Goal: Task Accomplishment & Management: Complete application form

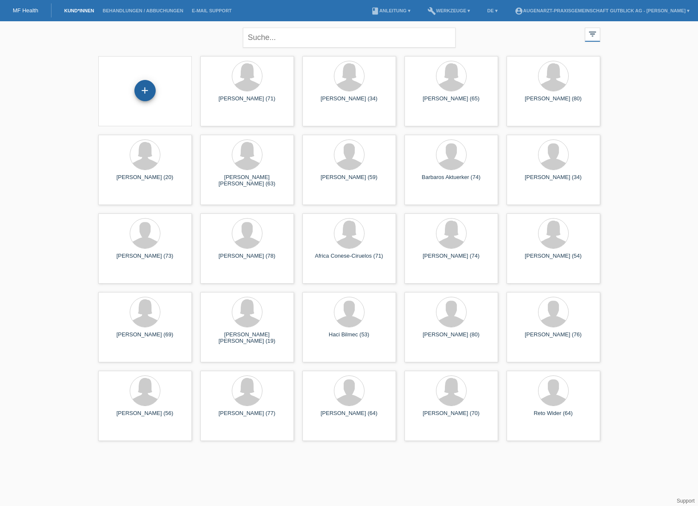
click at [147, 95] on div "+" at bounding box center [144, 90] width 21 height 21
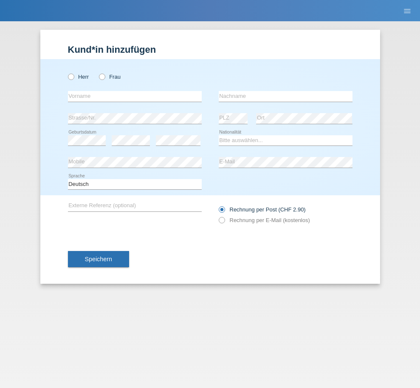
drag, startPoint x: 14, startPoint y: 15, endPoint x: 26, endPoint y: 42, distance: 29.9
click at [26, 21] on body "MF Health Kund*innen Behandlungen / Abbuchungen E-Mail Support menu account_cir…" at bounding box center [210, 21] width 420 height 0
click at [98, 72] on icon at bounding box center [98, 72] width 0 height 0
click at [102, 77] on input "Frau" at bounding box center [102, 77] width 6 height 6
radio input "true"
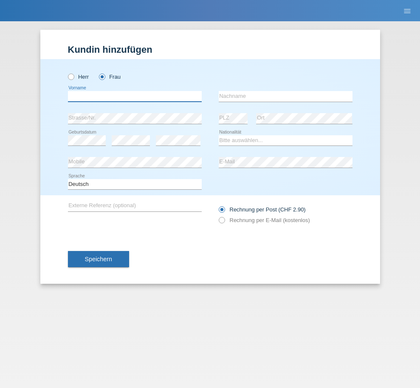
click at [101, 96] on input "text" at bounding box center [135, 96] width 134 height 11
type input "Naila Stephanie"
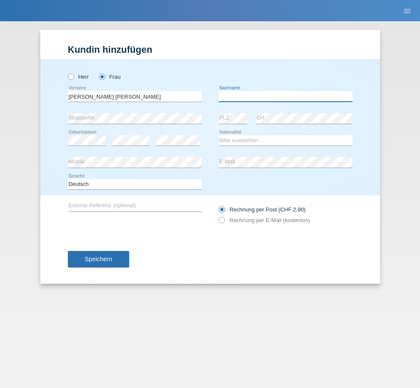
click at [261, 98] on input "text" at bounding box center [286, 96] width 134 height 11
type input "Keinath"
click at [245, 137] on select "Bitte auswählen... Schweiz Deutschland Liechtenstein Österreich ------------ Af…" at bounding box center [286, 140] width 134 height 10
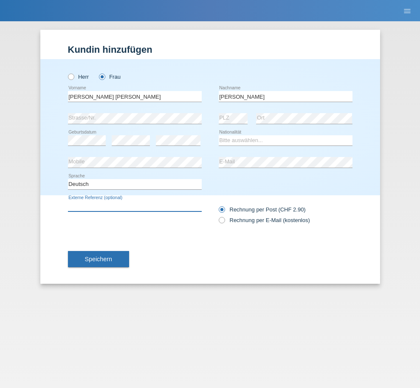
click at [137, 205] on input "text" at bounding box center [135, 206] width 134 height 11
click at [238, 187] on div "Deutsch Français Italiano English error Sprache" at bounding box center [210, 184] width 285 height 22
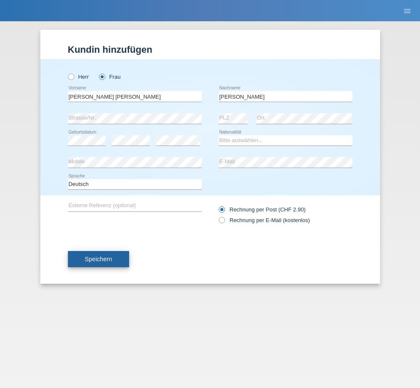
click at [94, 261] on span "Speichern" at bounding box center [98, 258] width 27 height 7
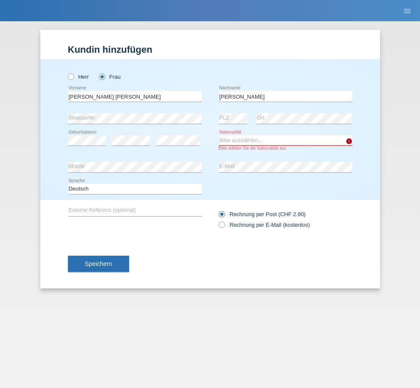
click at [245, 139] on select "Bitte auswählen... Schweiz Deutschland Liechtenstein Österreich ------------ Af…" at bounding box center [286, 140] width 134 height 10
select select "CH"
click at [219, 135] on select "Bitte auswählen... Schweiz Deutschland Liechtenstein Österreich ------------ Af…" at bounding box center [286, 140] width 134 height 10
click at [245, 140] on select "Bitte auswählen... Schweiz Deutschland Liechtenstein Österreich ------------ Af…" at bounding box center [286, 140] width 134 height 10
click at [219, 135] on select "Bitte auswählen... Schweiz Deutschland Liechtenstein Österreich ------------ Af…" at bounding box center [286, 140] width 134 height 10
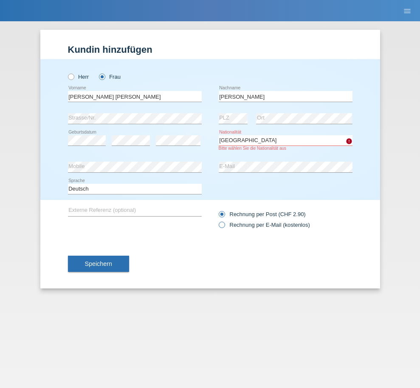
click at [217, 220] on icon at bounding box center [217, 220] width 0 height 0
click at [223, 225] on input "Rechnung per E-Mail (kostenlos)" at bounding box center [222, 226] width 6 height 11
radio input "true"
click at [96, 266] on span "Speichern" at bounding box center [98, 263] width 27 height 7
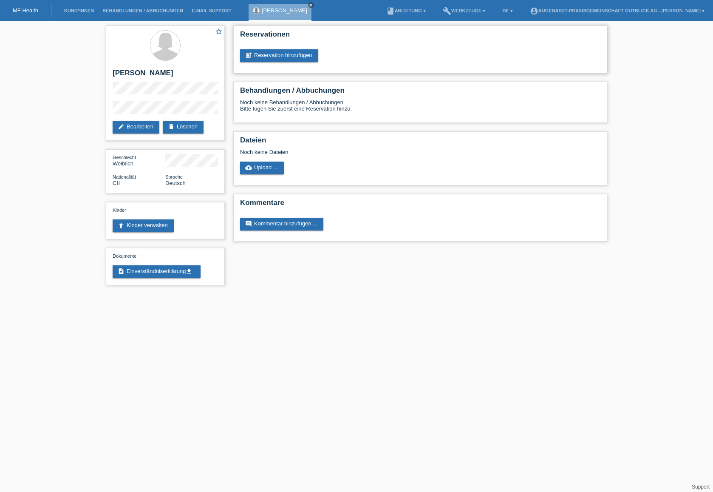
click at [296, 63] on div "Reservationen post_add Reservation hinzufügen" at bounding box center [420, 50] width 374 height 48
click at [293, 58] on link "post_add Reservation hinzufügen" at bounding box center [279, 55] width 78 height 13
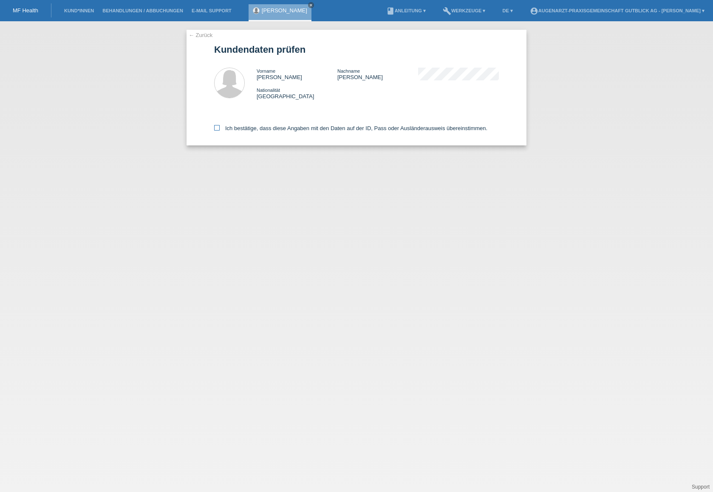
click at [220, 127] on label "Ich bestätige, dass diese Angaben mit den Daten auf der ID, Pass oder Ausländer…" at bounding box center [350, 128] width 273 height 6
click at [220, 127] on input "Ich bestätige, dass diese Angaben mit den Daten auf der ID, Pass oder Ausländer…" at bounding box center [217, 128] width 6 height 6
checkbox input "true"
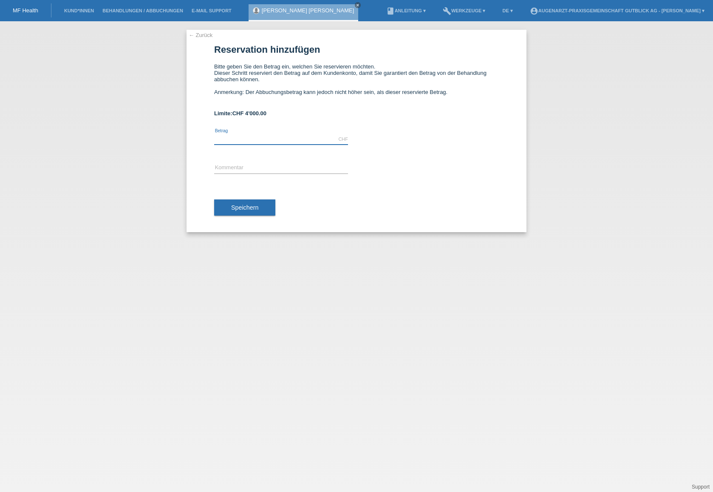
click at [272, 139] on input "text" at bounding box center [281, 139] width 134 height 11
type input "2960.00"
click at [249, 163] on input "text" at bounding box center [281, 168] width 134 height 11
click at [250, 208] on span "Speichern" at bounding box center [244, 207] width 27 height 7
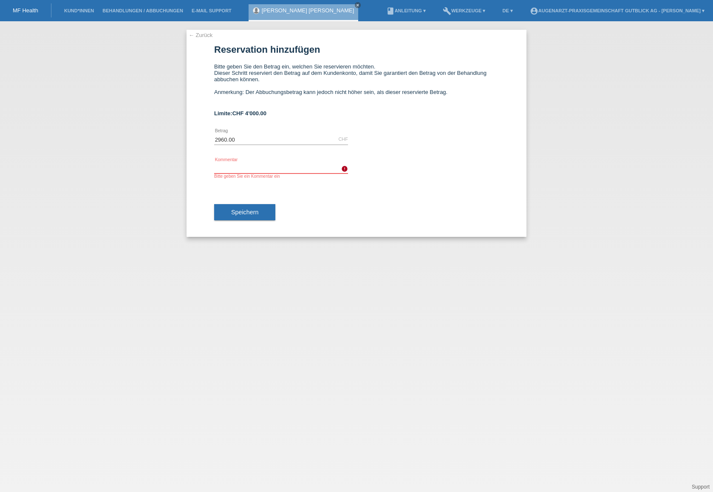
click at [237, 166] on input "text" at bounding box center [281, 168] width 134 height 11
drag, startPoint x: 250, startPoint y: 167, endPoint x: 213, endPoint y: 169, distance: 36.2
click at [213, 169] on div "← Zurück Reservation hinzufügen Bitte geben Sie den Betrag ein, welchen Sie res…" at bounding box center [357, 133] width 340 height 207
click at [247, 166] on input "Trans-PRK" at bounding box center [281, 168] width 134 height 11
type input "Trans-PRK Laser"
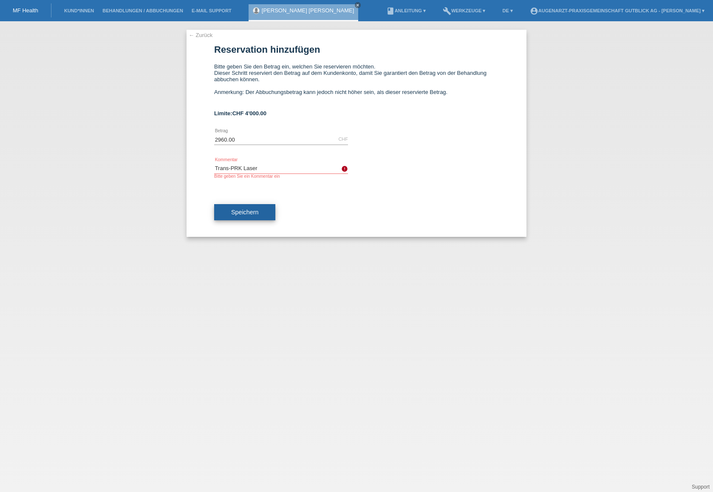
click at [258, 210] on button "Speichern" at bounding box center [244, 212] width 61 height 16
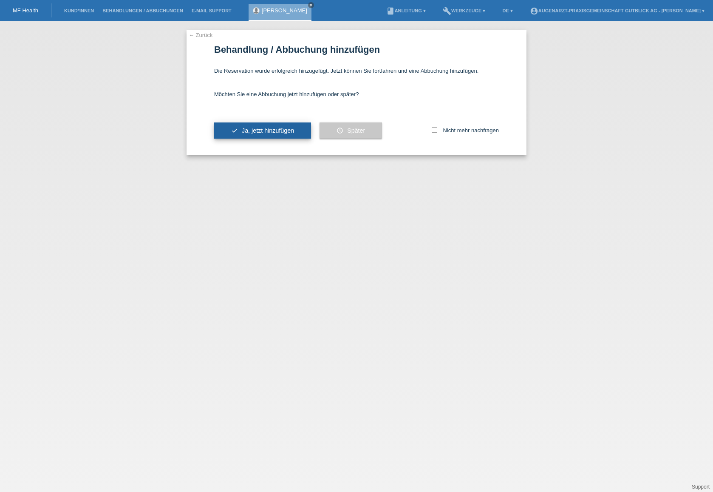
click at [256, 132] on span "Ja, jetzt hinzufügen" at bounding box center [268, 130] width 52 height 7
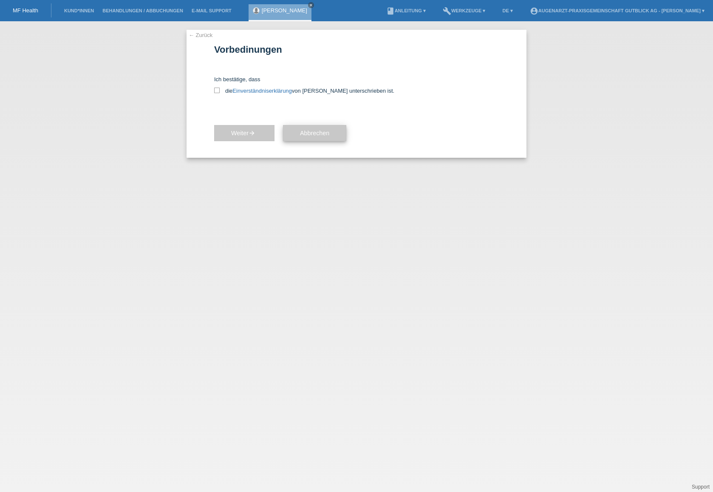
click at [328, 135] on span "Abbrechen" at bounding box center [314, 133] width 29 height 7
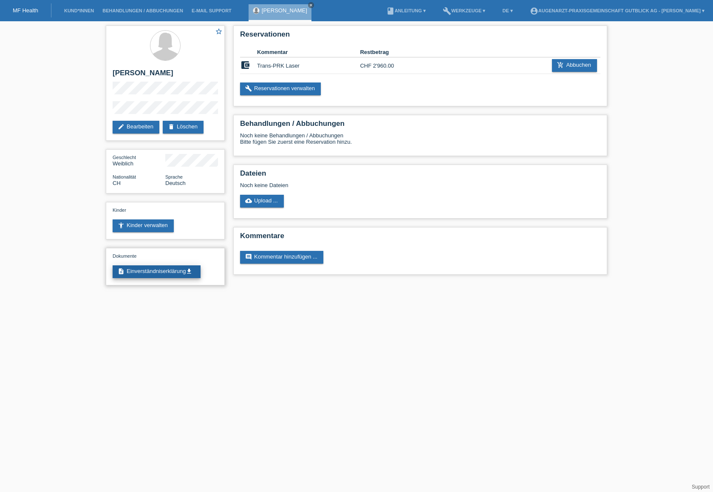
click at [186, 275] on link "description Einverständniserklärung get_app" at bounding box center [157, 271] width 88 height 13
click at [286, 88] on link "build Reservationen verwalten" at bounding box center [280, 88] width 81 height 13
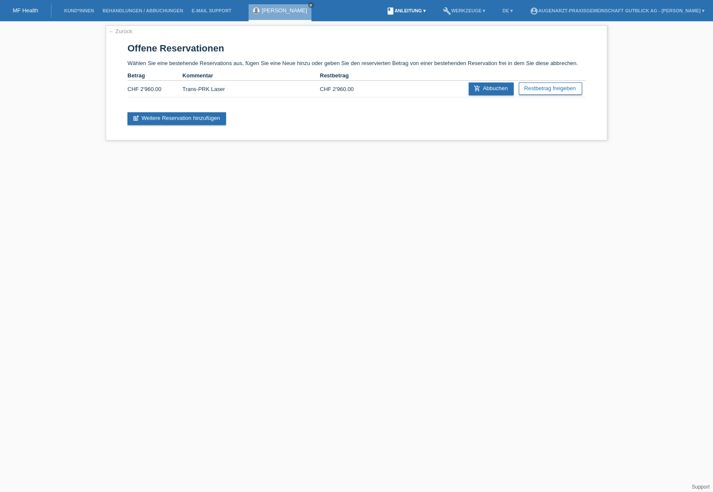
click at [398, 10] on link "book Anleitung ▾" at bounding box center [406, 10] width 48 height 5
click at [392, 20] on link "Anleitung mit KKG" at bounding box center [388, 20] width 45 height 6
click at [78, 9] on link "Kund*innen" at bounding box center [79, 10] width 38 height 5
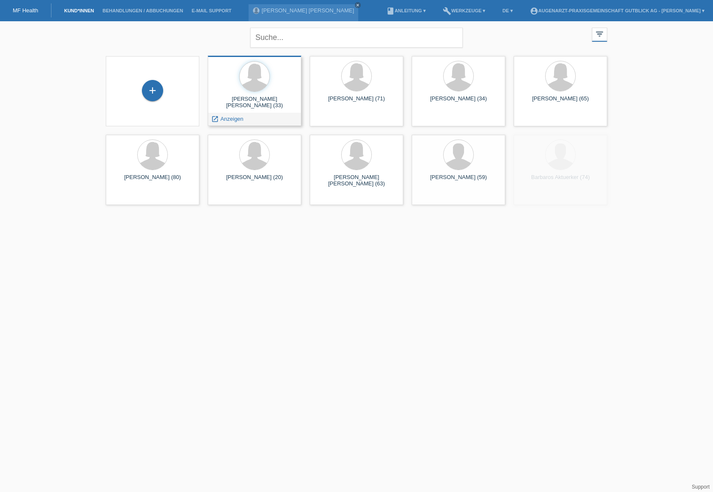
click at [256, 101] on div "[PERSON_NAME] [PERSON_NAME] (33)" at bounding box center [255, 103] width 80 height 14
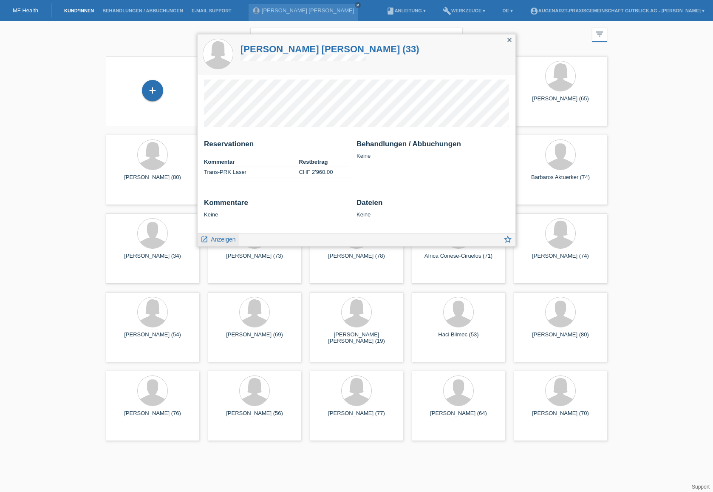
click at [221, 242] on span "Anzeigen" at bounding box center [223, 239] width 25 height 7
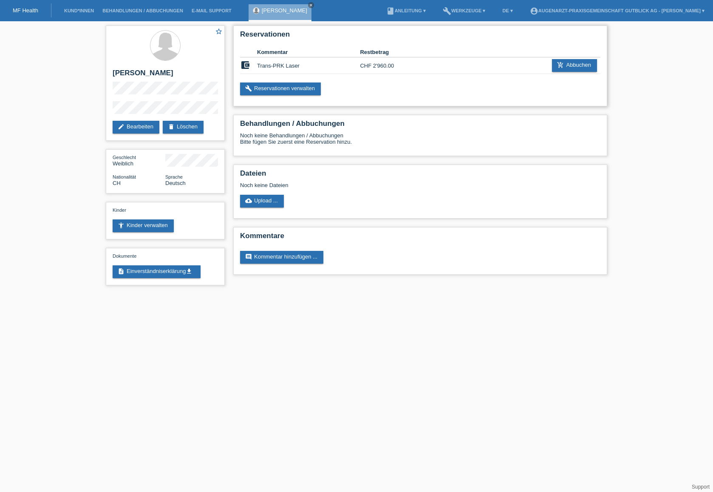
click at [382, 66] on td "CHF 2'960.00" at bounding box center [385, 65] width 51 height 17
click at [293, 139] on div "Noch keine Behandlungen / Abbuchungen Bitte fügen Sie zuerst eine Reservation h…" at bounding box center [420, 141] width 360 height 19
click at [376, 67] on td "CHF 2'960.00" at bounding box center [385, 65] width 51 height 17
click at [147, 273] on link "description Einverständniserklärung get_app" at bounding box center [157, 271] width 88 height 13
click at [272, 51] on th "Kommentar" at bounding box center [308, 52] width 103 height 10
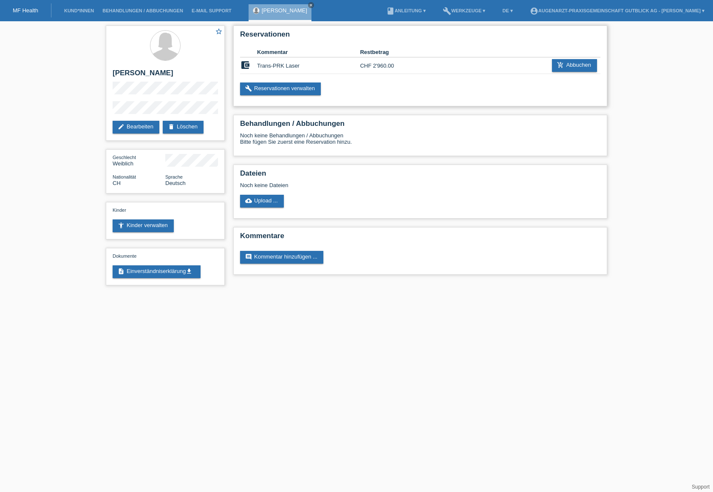
click at [364, 82] on div "Reservationen Kommentar Restbetrag account_balance_wallet Trans-PRK Laser CHF 2…" at bounding box center [420, 66] width 374 height 81
click at [31, 11] on link "MF Health" at bounding box center [26, 10] width 26 height 6
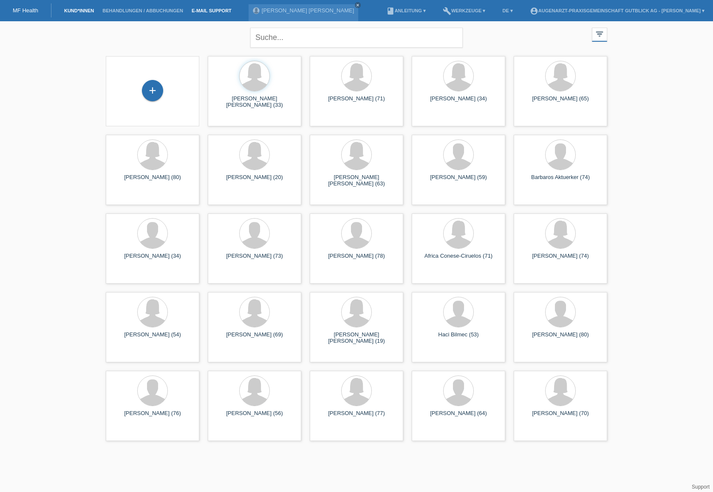
click at [217, 9] on link "E-Mail Support" at bounding box center [211, 10] width 48 height 5
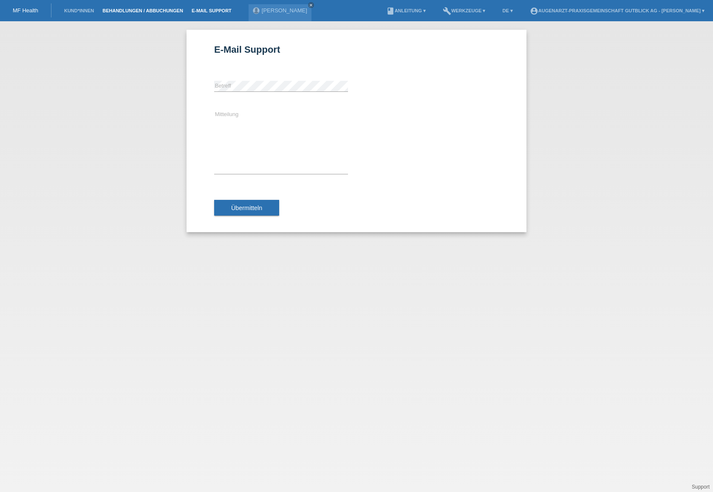
click at [123, 12] on link "Behandlungen / Abbuchungen" at bounding box center [142, 10] width 89 height 5
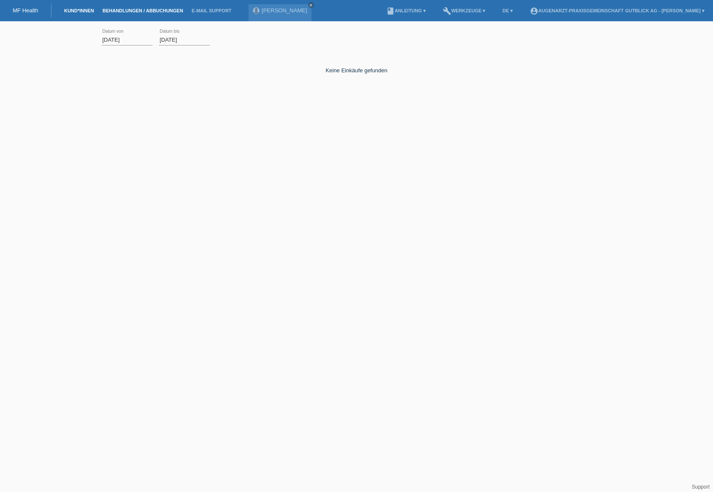
click at [88, 12] on link "Kund*innen" at bounding box center [79, 10] width 38 height 5
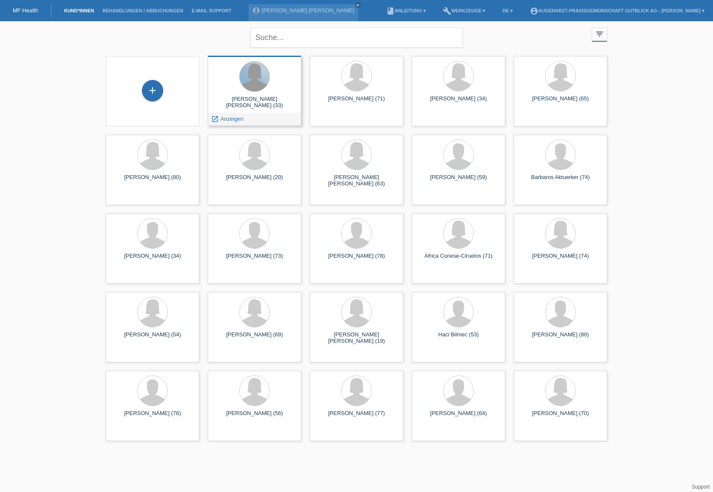
click at [243, 80] on div at bounding box center [255, 77] width 30 height 30
click at [242, 91] on div at bounding box center [255, 77] width 80 height 32
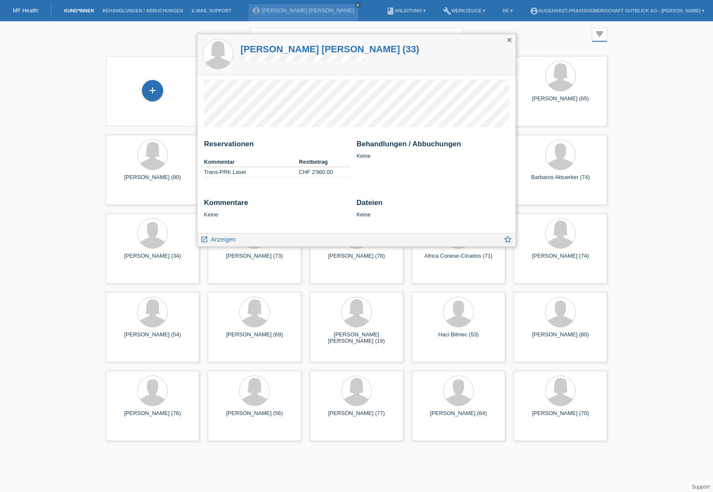
click at [348, 143] on h2 "Reservationen" at bounding box center [277, 146] width 146 height 13
click at [512, 40] on icon "close" at bounding box center [509, 40] width 7 height 7
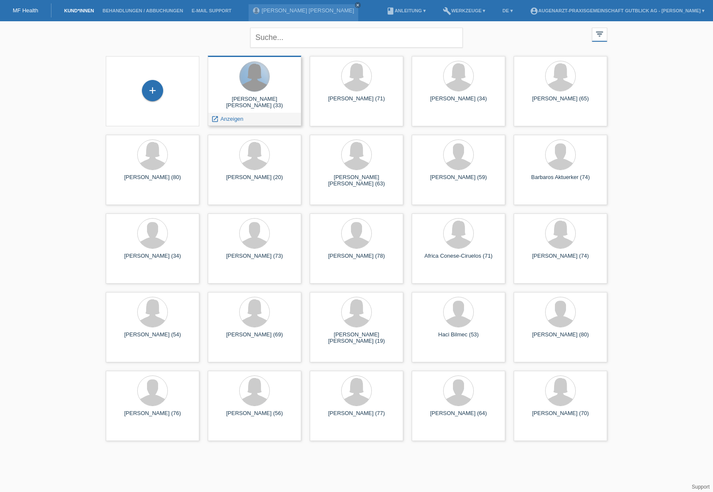
click at [254, 90] on div at bounding box center [255, 77] width 30 height 30
click at [252, 89] on div at bounding box center [255, 77] width 30 height 30
click at [251, 101] on div "Naila Stephanie Keinath (33)" at bounding box center [255, 103] width 80 height 14
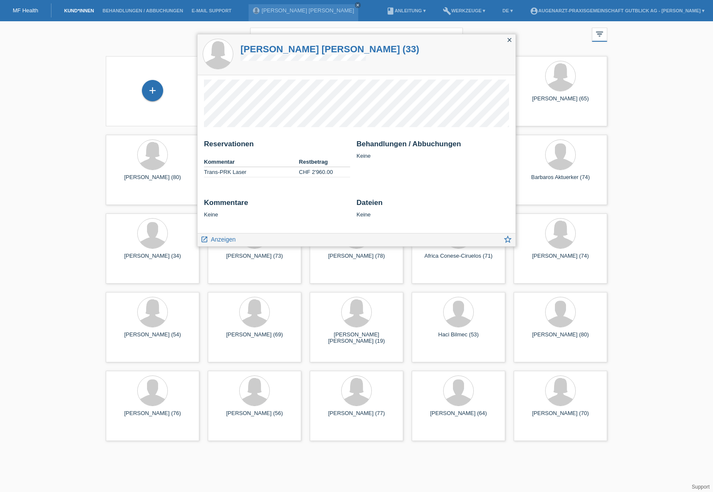
drag, startPoint x: 489, startPoint y: 214, endPoint x: 498, endPoint y: 231, distance: 19.6
click at [498, 231] on div "Reservationen Kommentar Restbetrag Trans-PRK Laser CHF 2'960.00 Behandlungen / …" at bounding box center [357, 154] width 318 height 158
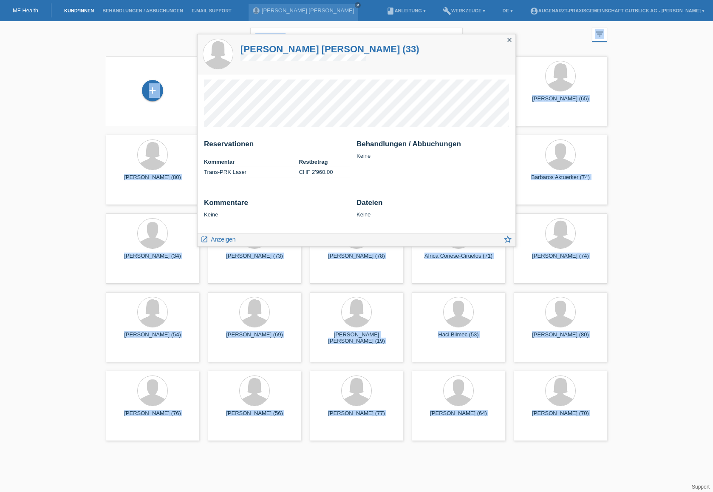
drag, startPoint x: 199, startPoint y: 36, endPoint x: 168, endPoint y: 29, distance: 31.4
click at [168, 29] on div "close filter_list view_module Alle Kund*innen anzeigen star Markierte Kund*inne…" at bounding box center [356, 233] width 713 height 424
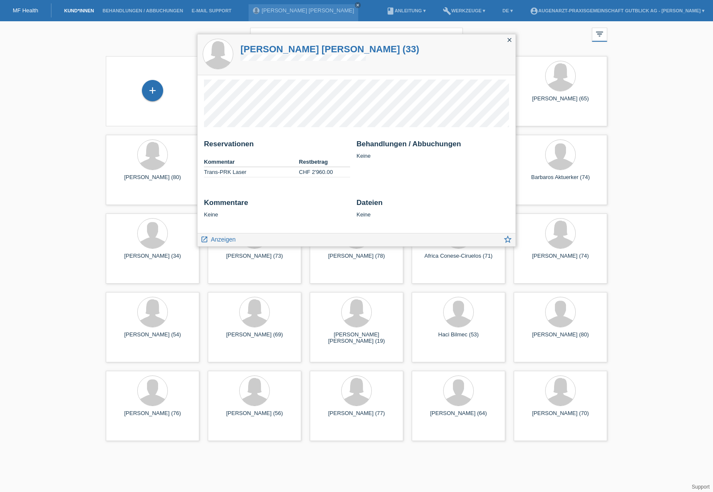
click at [397, 157] on div "Behandlungen / Abbuchungen Keine" at bounding box center [433, 149] width 153 height 19
click at [206, 240] on icon "launch" at bounding box center [205, 239] width 8 height 8
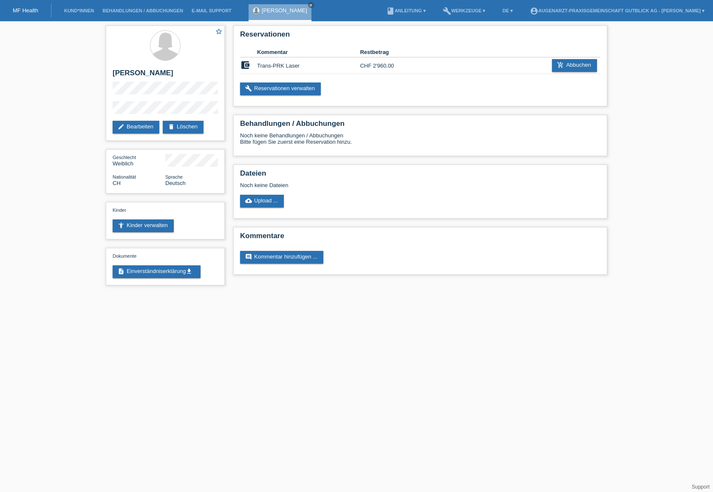
click at [691, 134] on div "star_border Naila Stephanie Keinath edit Bearbeiten delete Löschen Geschlecht W…" at bounding box center [356, 157] width 713 height 272
click at [668, 85] on div "star_border Naila Stephanie Keinath edit Bearbeiten delete Löschen Geschlecht W…" at bounding box center [356, 157] width 713 height 272
click at [566, 62] on link "add_shopping_cart Abbuchen" at bounding box center [574, 65] width 45 height 13
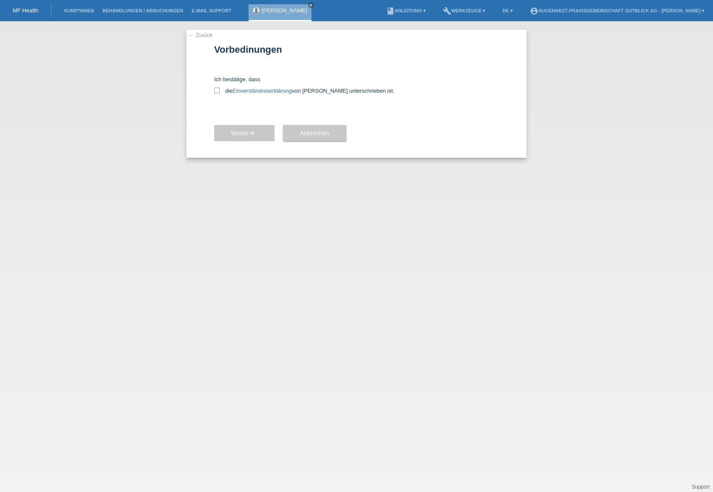
click at [194, 34] on link "← Zurück" at bounding box center [201, 35] width 24 height 6
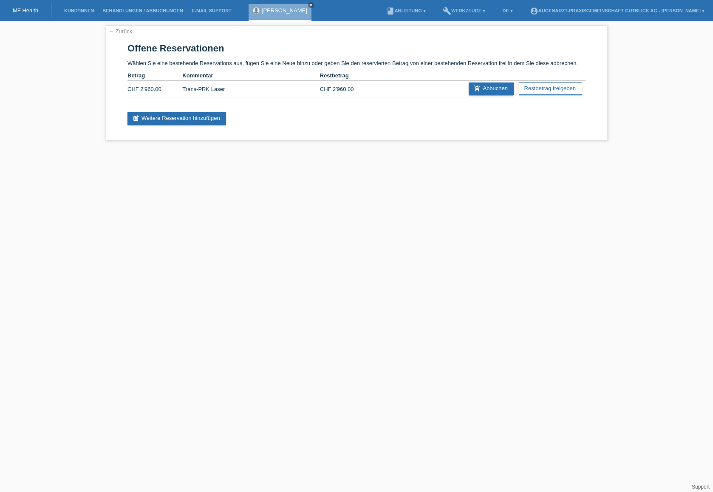
click at [194, 35] on div "← Zurück Offene Reservationen Wählen Sie eine bestehende Reservations aus, füge…" at bounding box center [357, 83] width 502 height 115
click at [117, 30] on link "← Zurück" at bounding box center [120, 31] width 24 height 6
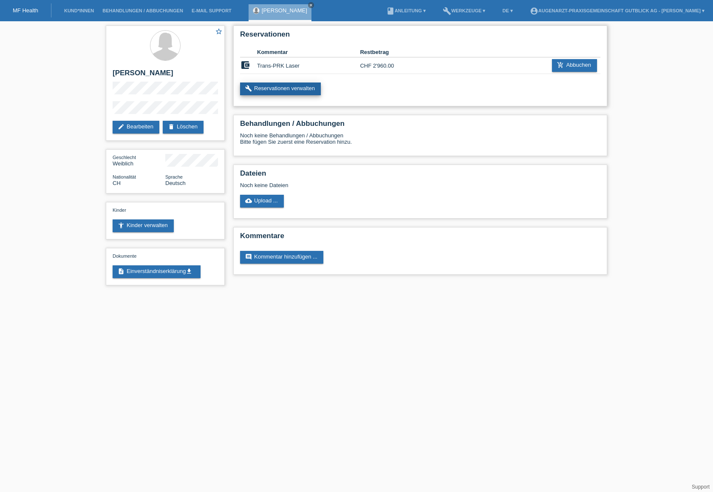
click at [282, 91] on link "build Reservationen verwalten" at bounding box center [280, 88] width 81 height 13
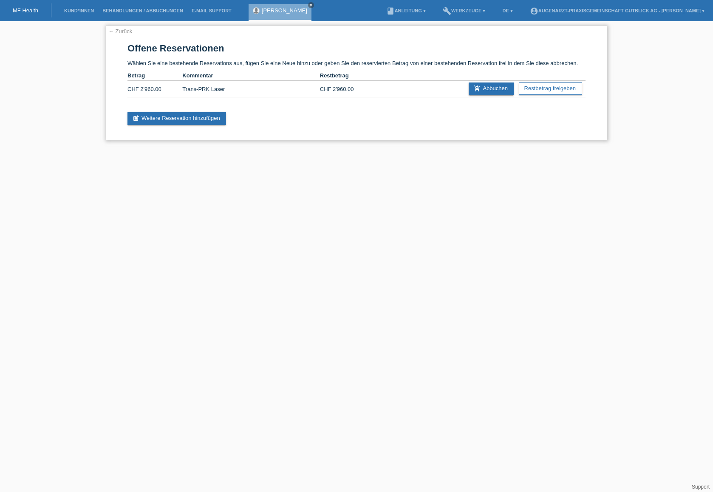
click at [124, 31] on link "← Zurück" at bounding box center [120, 31] width 24 height 6
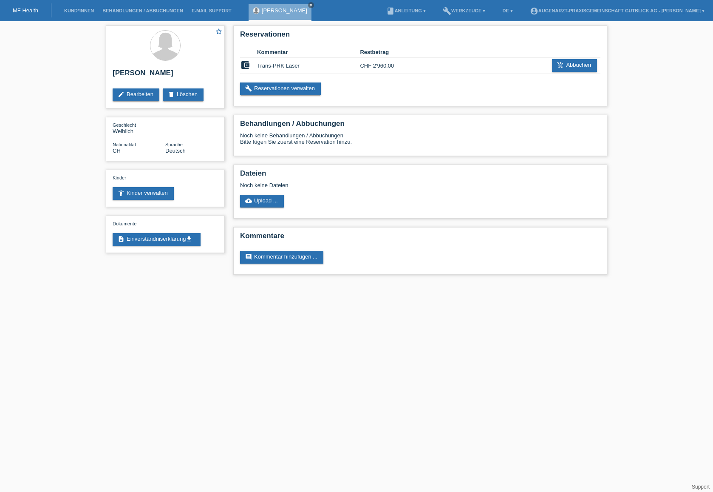
click at [121, 31] on div at bounding box center [165, 46] width 105 height 32
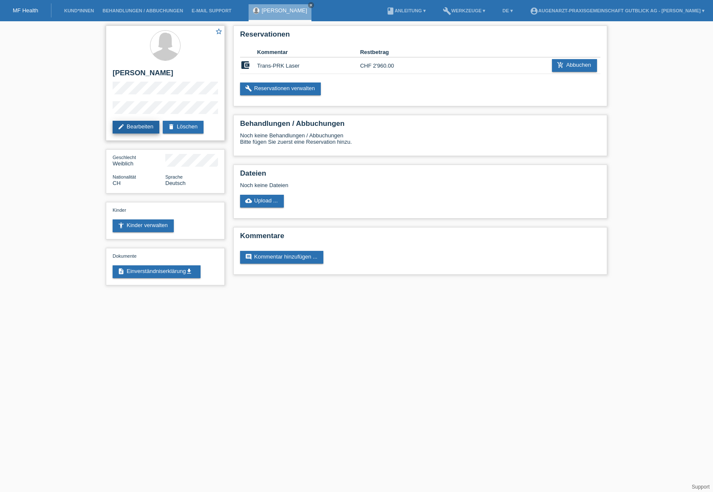
click at [142, 124] on link "edit Bearbeiten" at bounding box center [136, 127] width 47 height 13
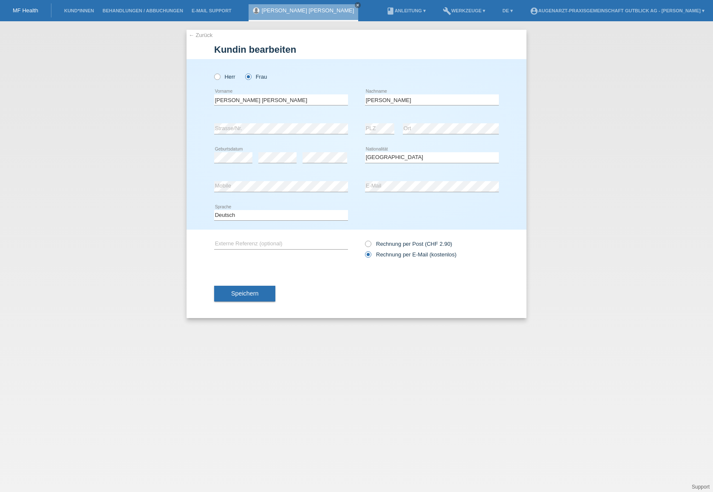
select select "CH"
click at [261, 292] on button "Speichern" at bounding box center [244, 293] width 61 height 16
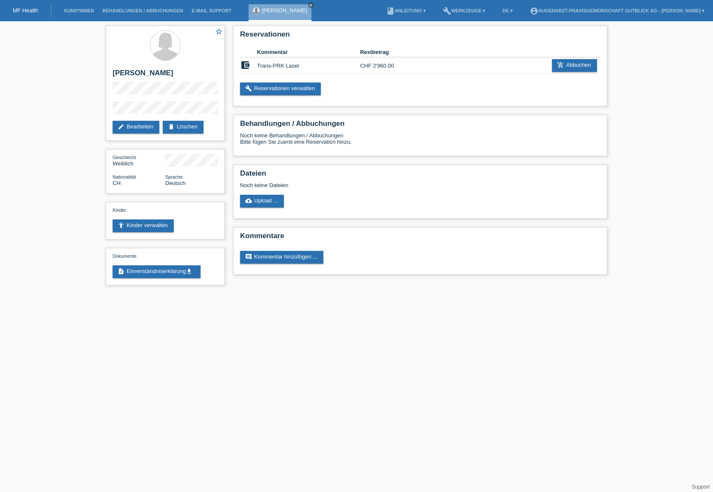
drag, startPoint x: 679, startPoint y: 289, endPoint x: 712, endPoint y: 275, distance: 35.3
click at [679, 288] on div "star_border Naila Stephanie Keinath edit Bearbeiten delete Löschen Geschlecht W…" at bounding box center [356, 157] width 713 height 272
click at [557, 67] on icon "add_shopping_cart" at bounding box center [560, 65] width 7 height 7
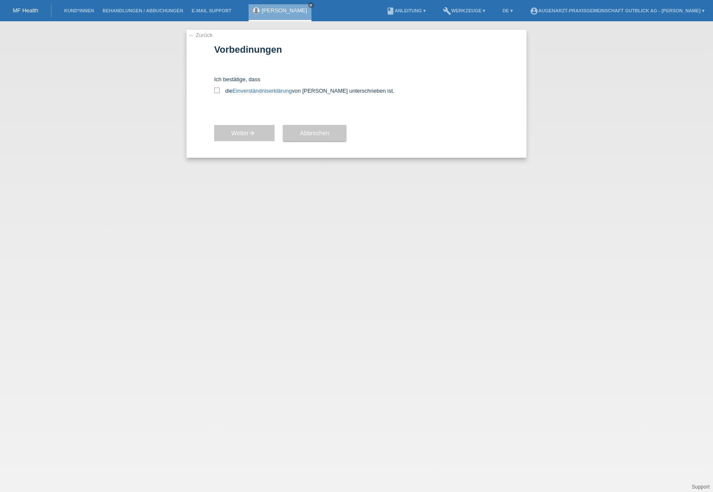
click at [196, 36] on link "← Zurück" at bounding box center [201, 35] width 24 height 6
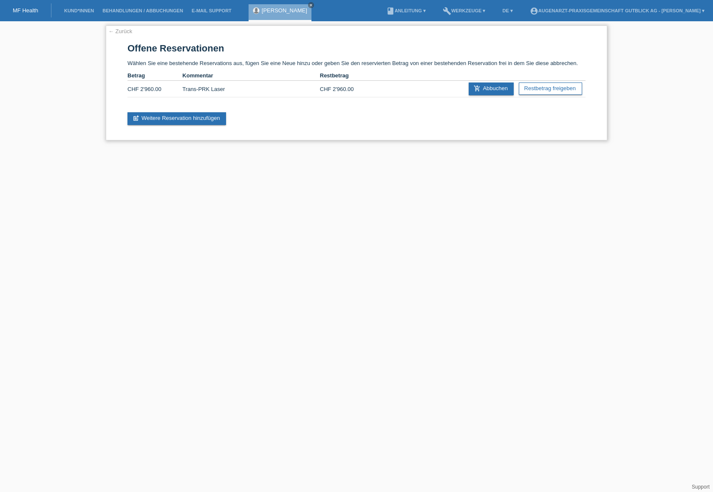
click at [118, 32] on link "← Zurück" at bounding box center [120, 31] width 24 height 6
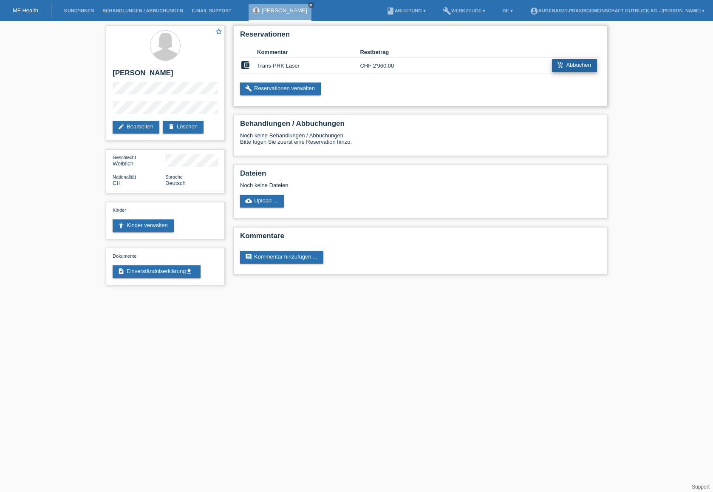
click at [578, 71] on link "add_shopping_cart Abbuchen" at bounding box center [574, 65] width 45 height 13
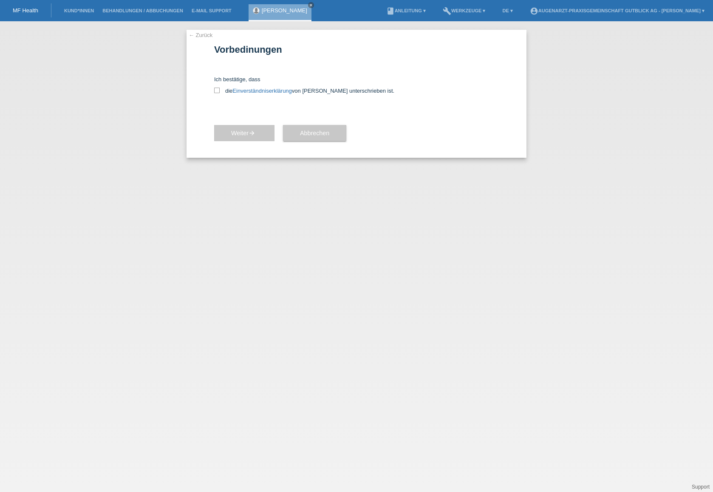
click at [206, 36] on link "← Zurück" at bounding box center [201, 35] width 24 height 6
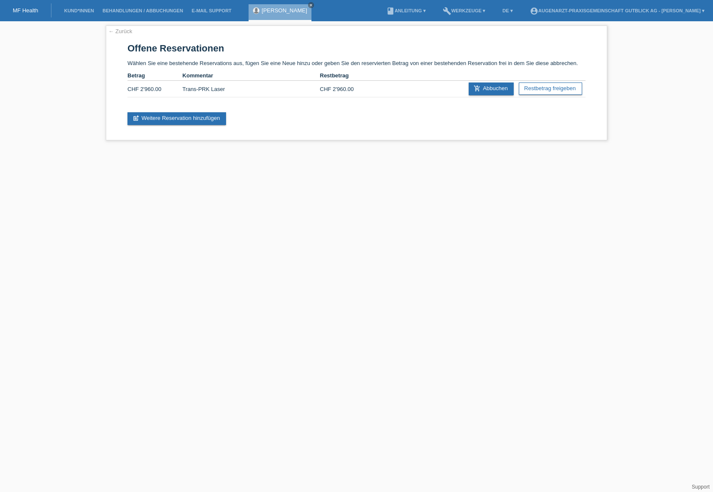
click at [412, 149] on html "MF Health Kund*innen Behandlungen / Abbuchungen E-Mail Support [PERSON_NAME] cl…" at bounding box center [356, 74] width 713 height 149
click at [113, 31] on link "← Zurück" at bounding box center [120, 31] width 24 height 6
click at [111, 30] on link "← Zurück" at bounding box center [120, 31] width 24 height 6
click at [110, 32] on link "← Zurück" at bounding box center [120, 31] width 24 height 6
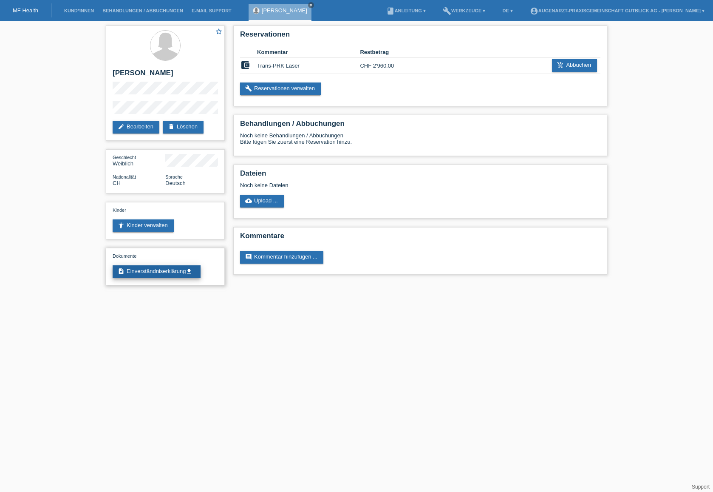
click at [159, 275] on link "description Einverständniserklärung get_app" at bounding box center [157, 271] width 88 height 13
